Goal: Find specific page/section: Find specific page/section

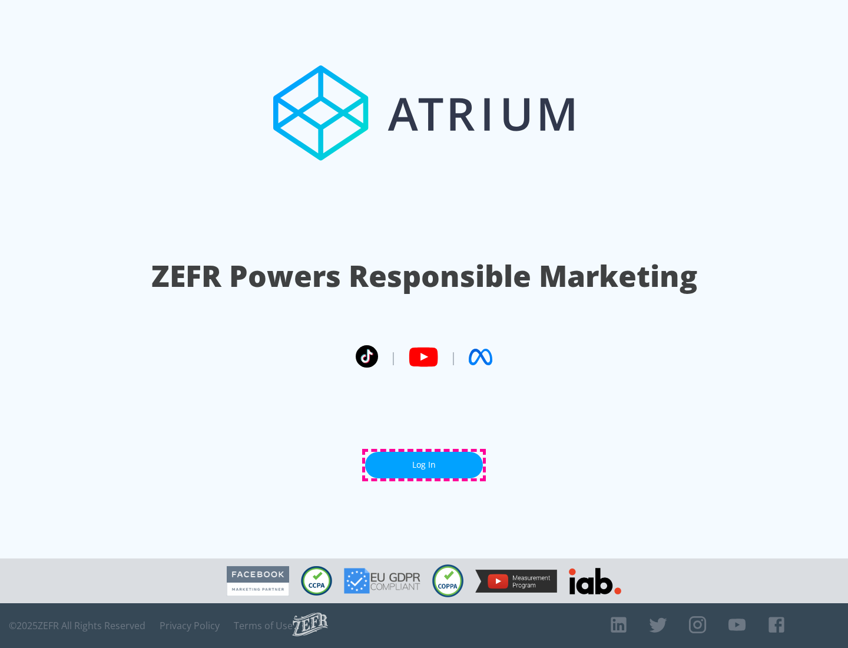
click at [424, 464] on link "Log In" at bounding box center [424, 465] width 118 height 26
